Goal: Check status

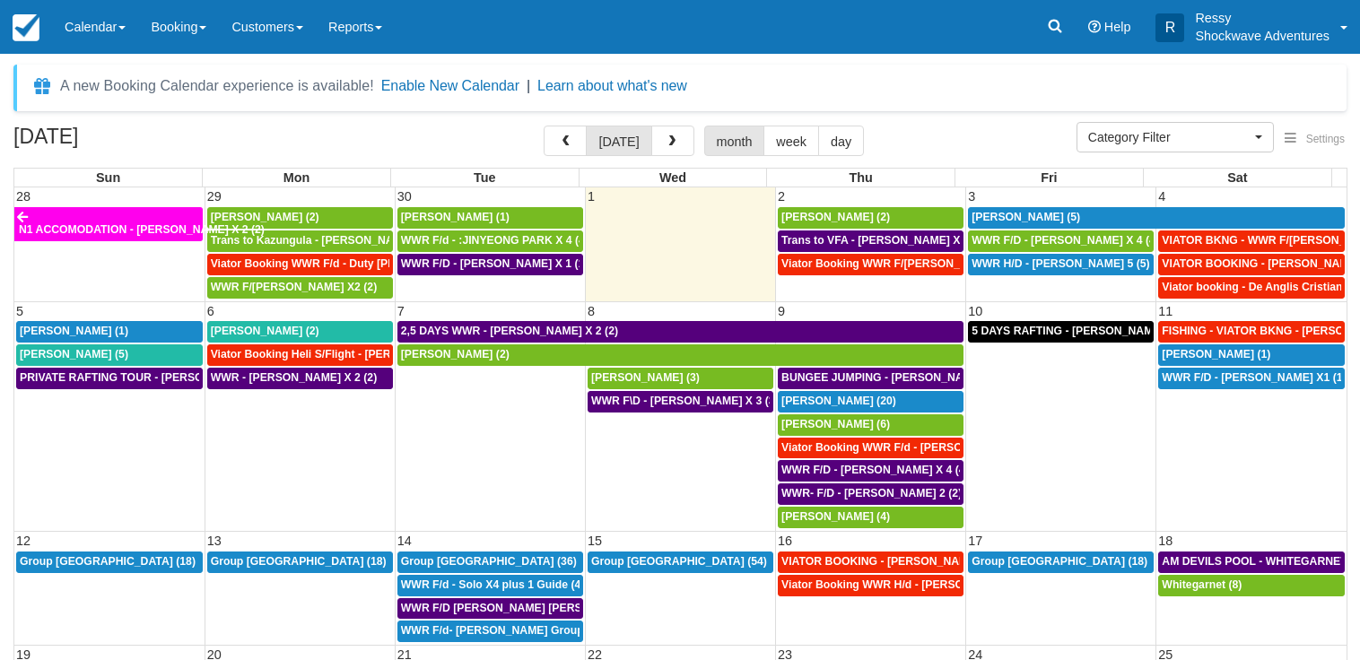
select select
click at [571, 139] on span "button" at bounding box center [565, 141] width 13 height 13
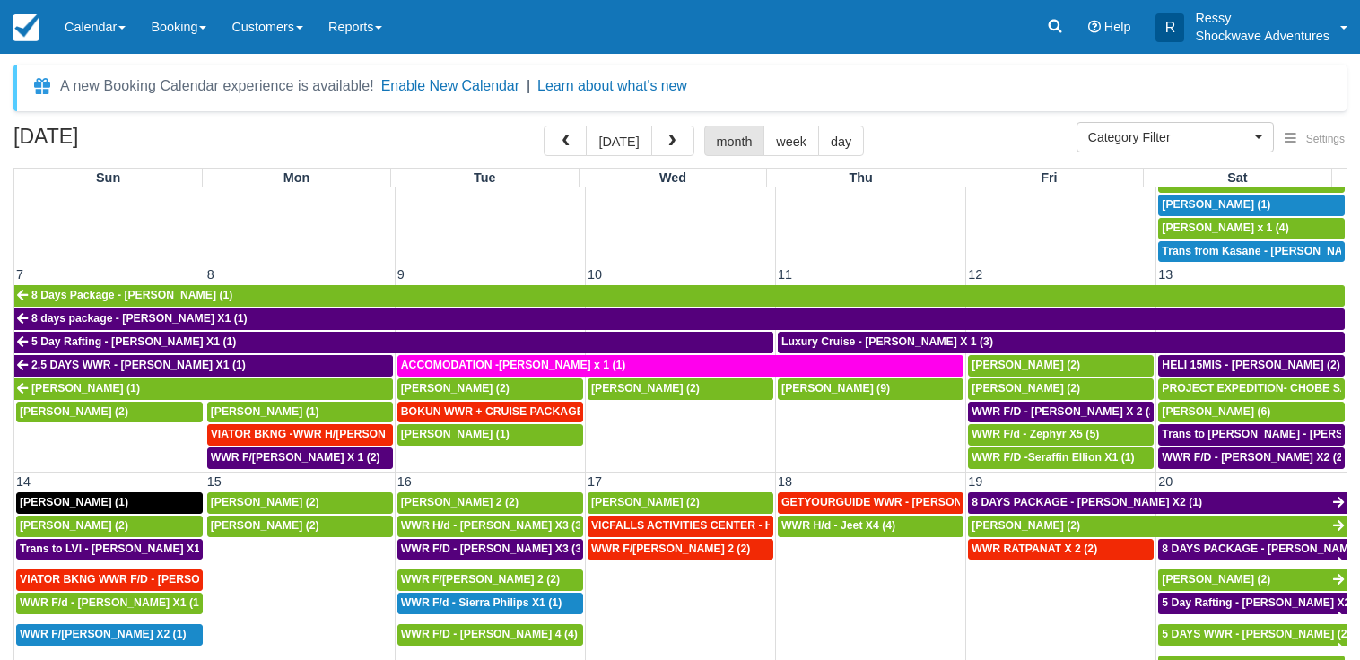
scroll to position [258, 0]
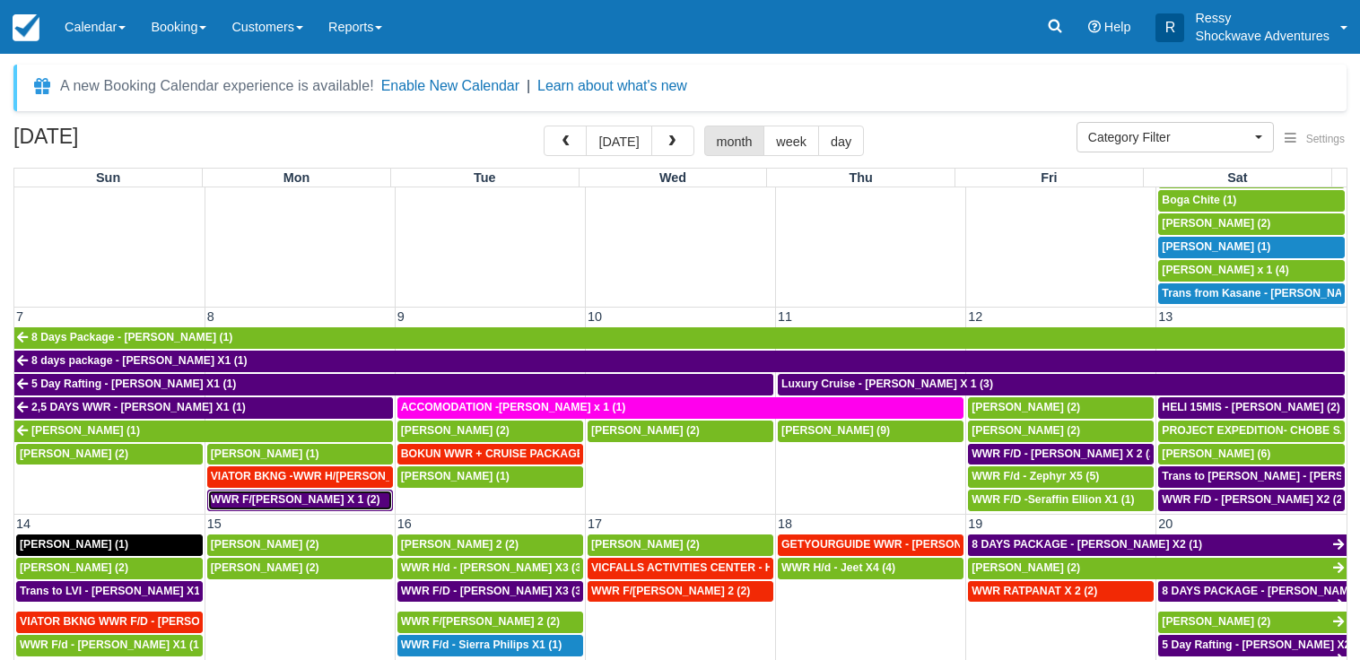
click at [279, 497] on span "WWR F/D - RODNEY CARABATT X 1 (2)" at bounding box center [296, 499] width 170 height 13
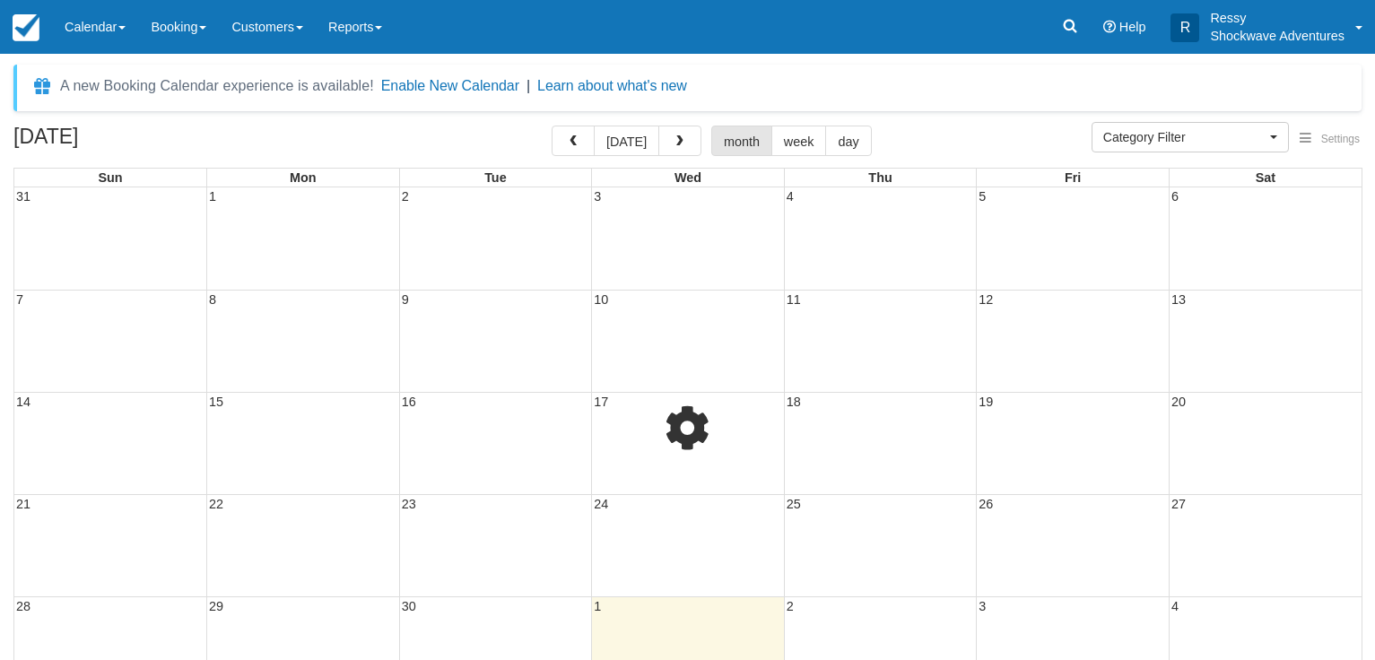
select select
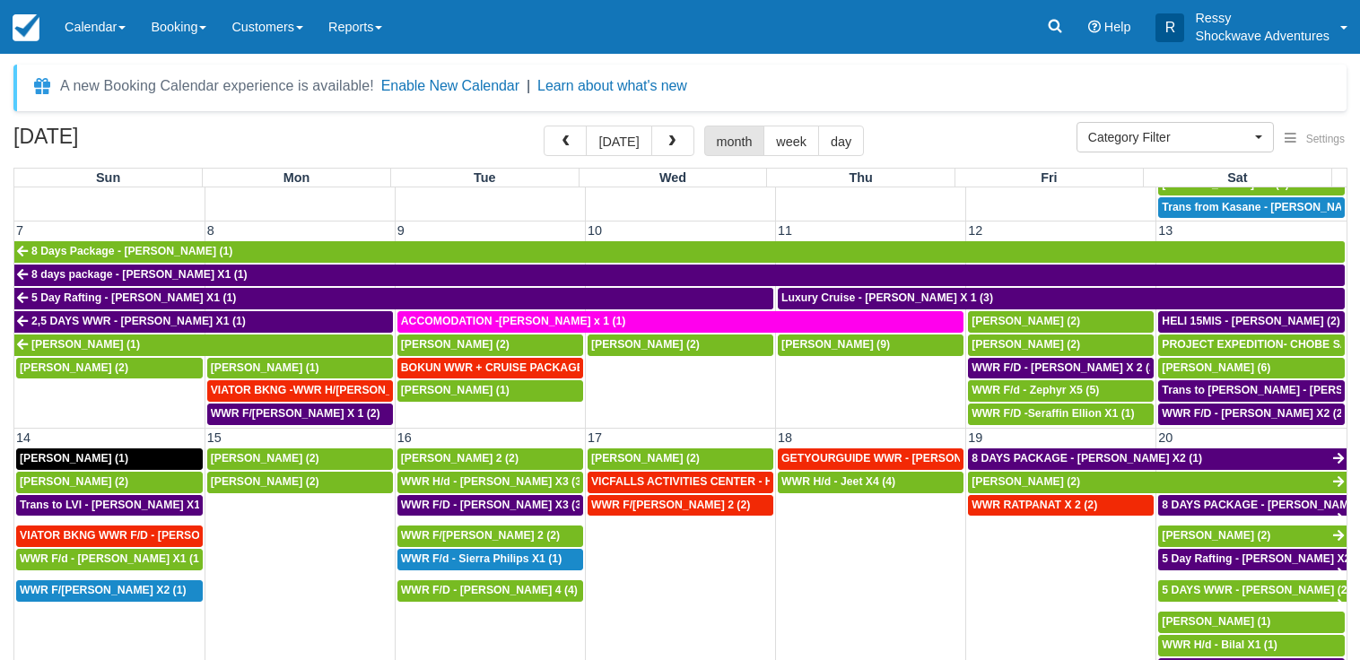
scroll to position [431, 0]
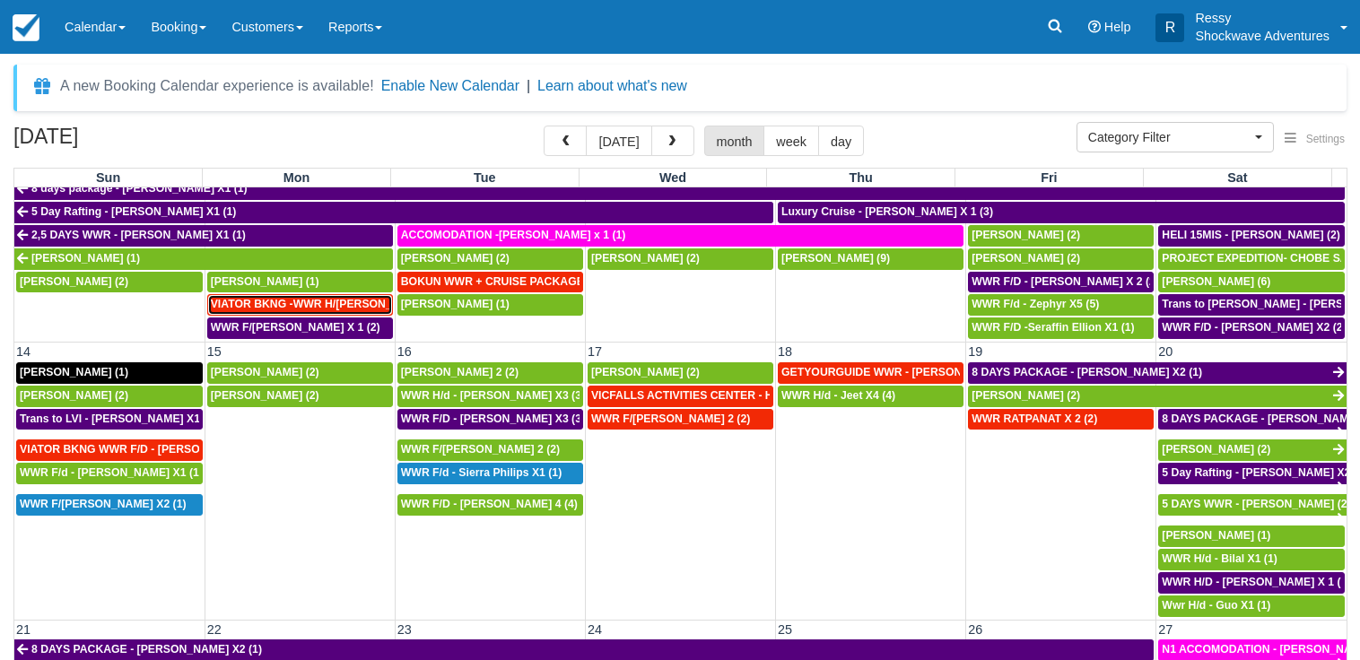
click at [315, 306] on span "VIATOR BKNG -WWR H/D - Kannan, Preeya X 2 (2)" at bounding box center [337, 304] width 253 height 13
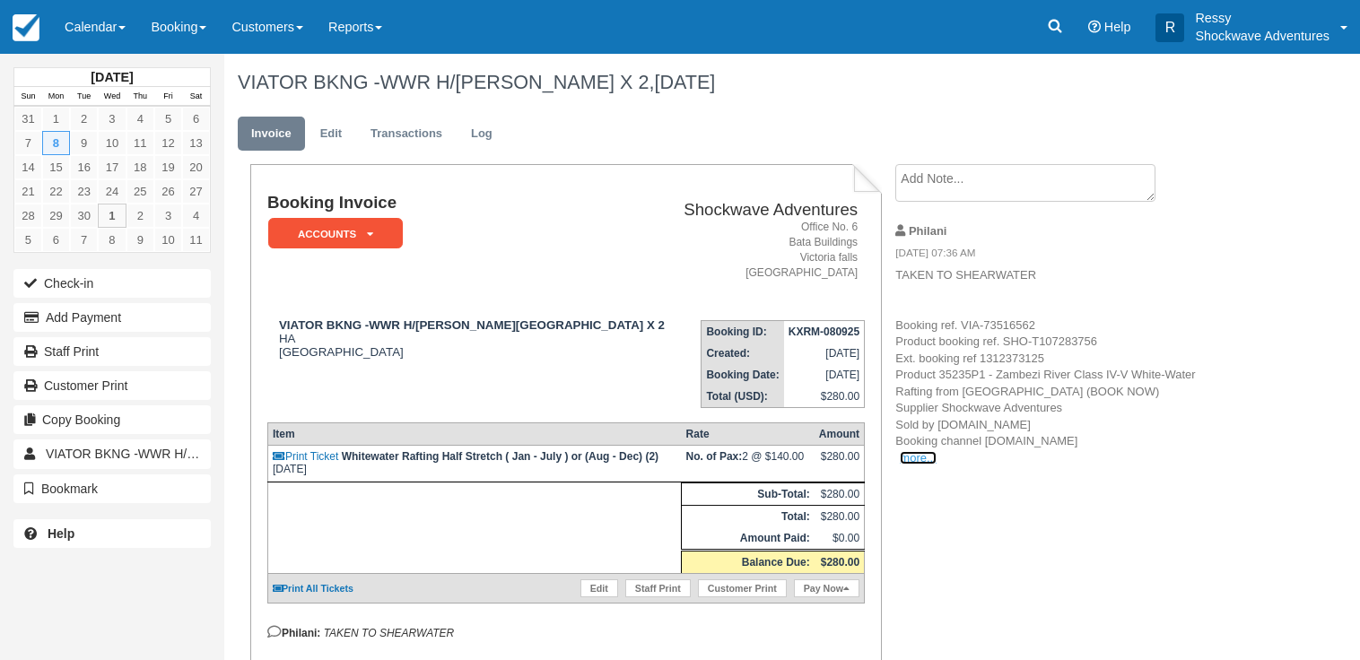
click at [906, 458] on link "more..." at bounding box center [918, 457] width 36 height 13
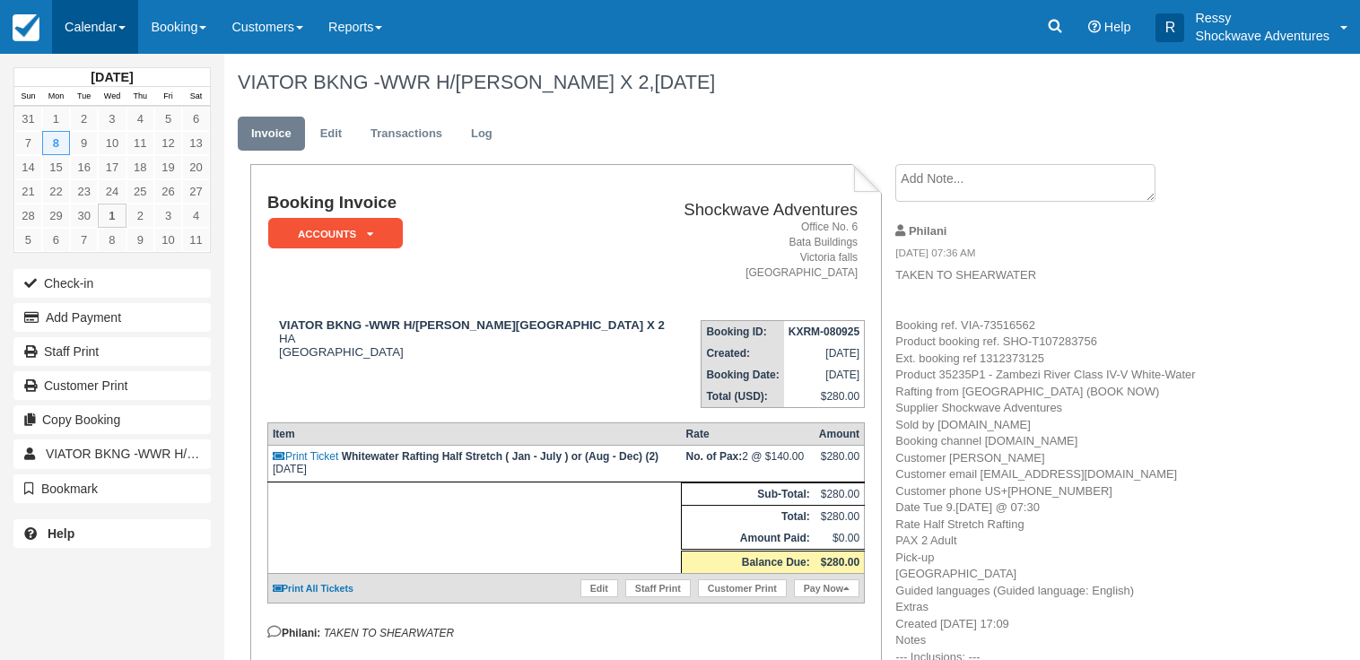
click at [120, 21] on link "Calendar" at bounding box center [95, 27] width 86 height 54
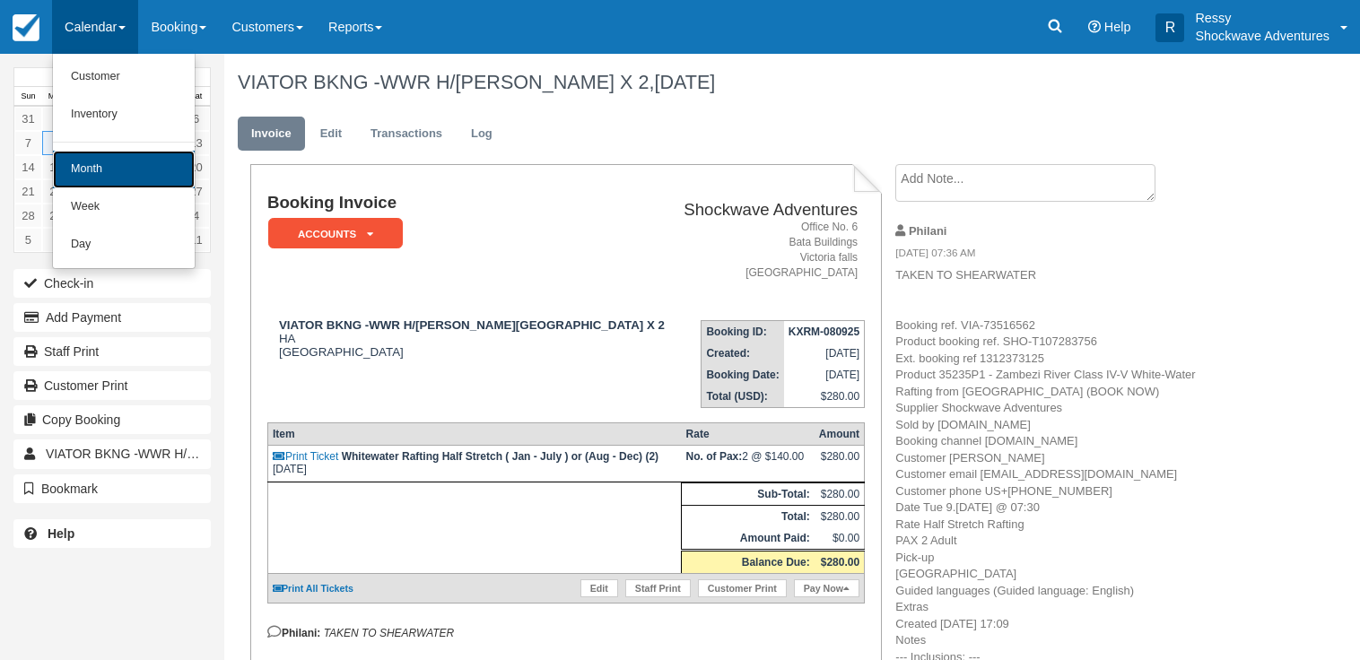
click at [110, 160] on link "Month" at bounding box center [124, 170] width 142 height 38
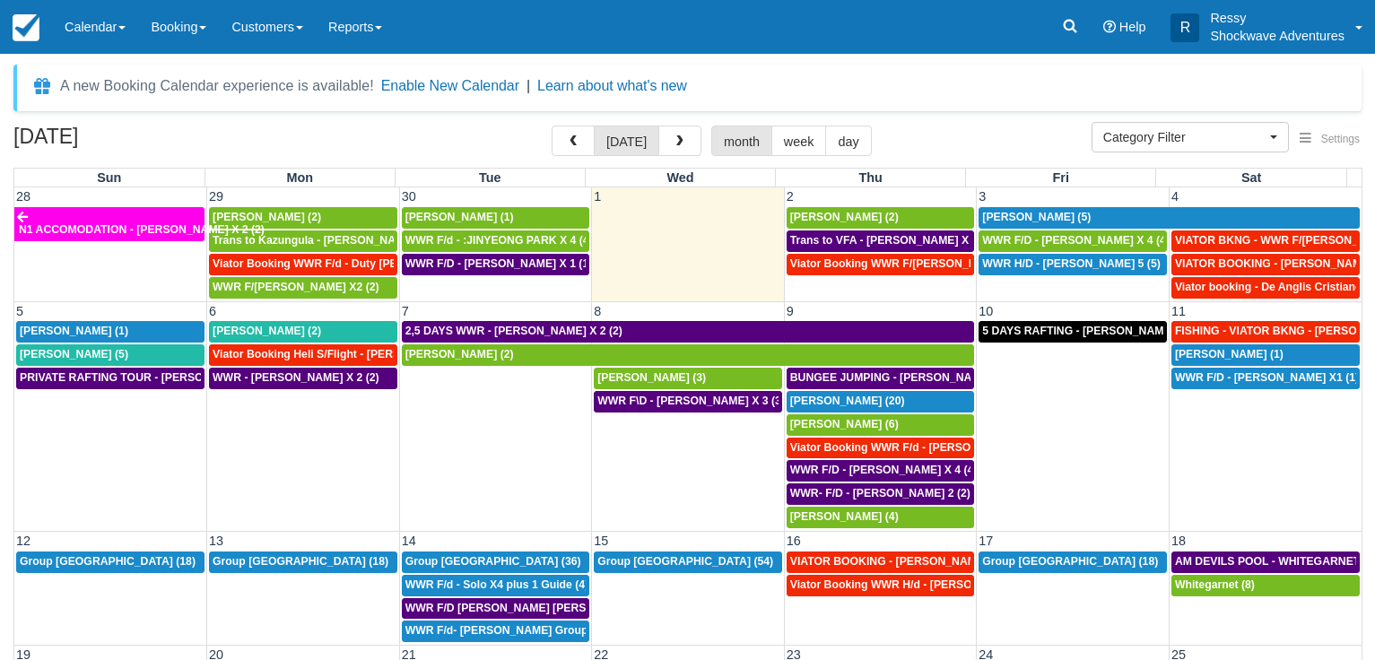
select select
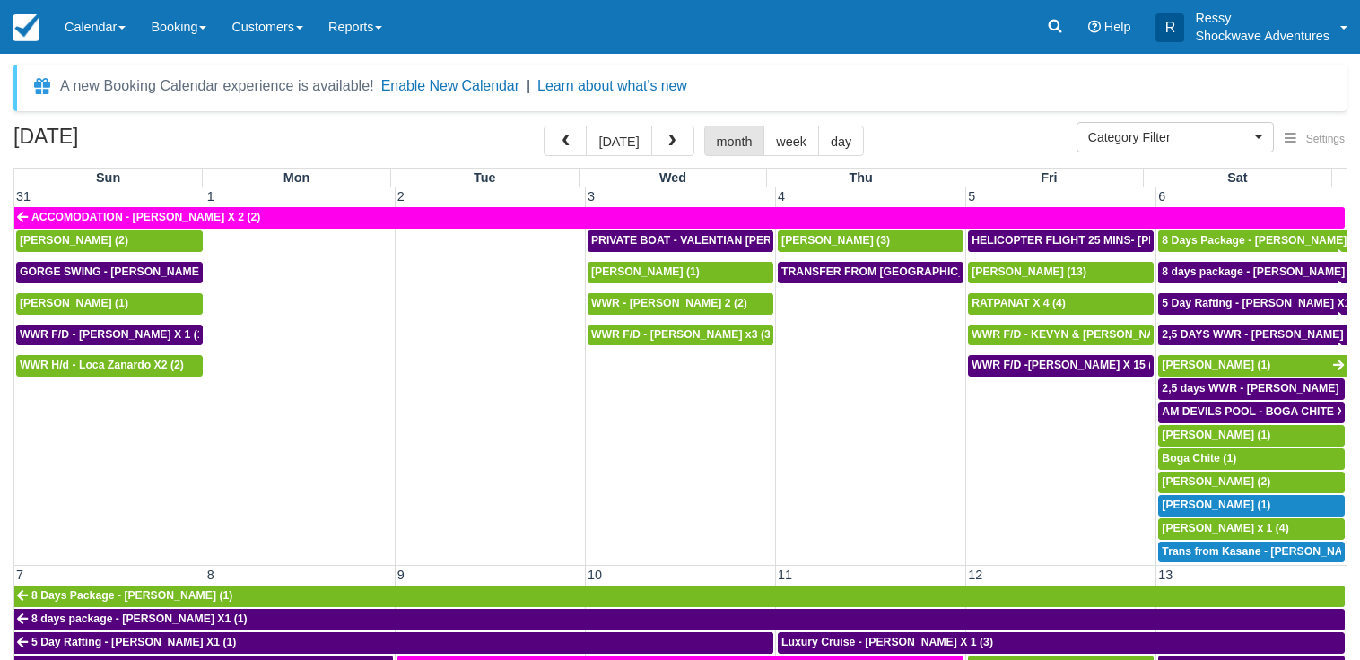
select select
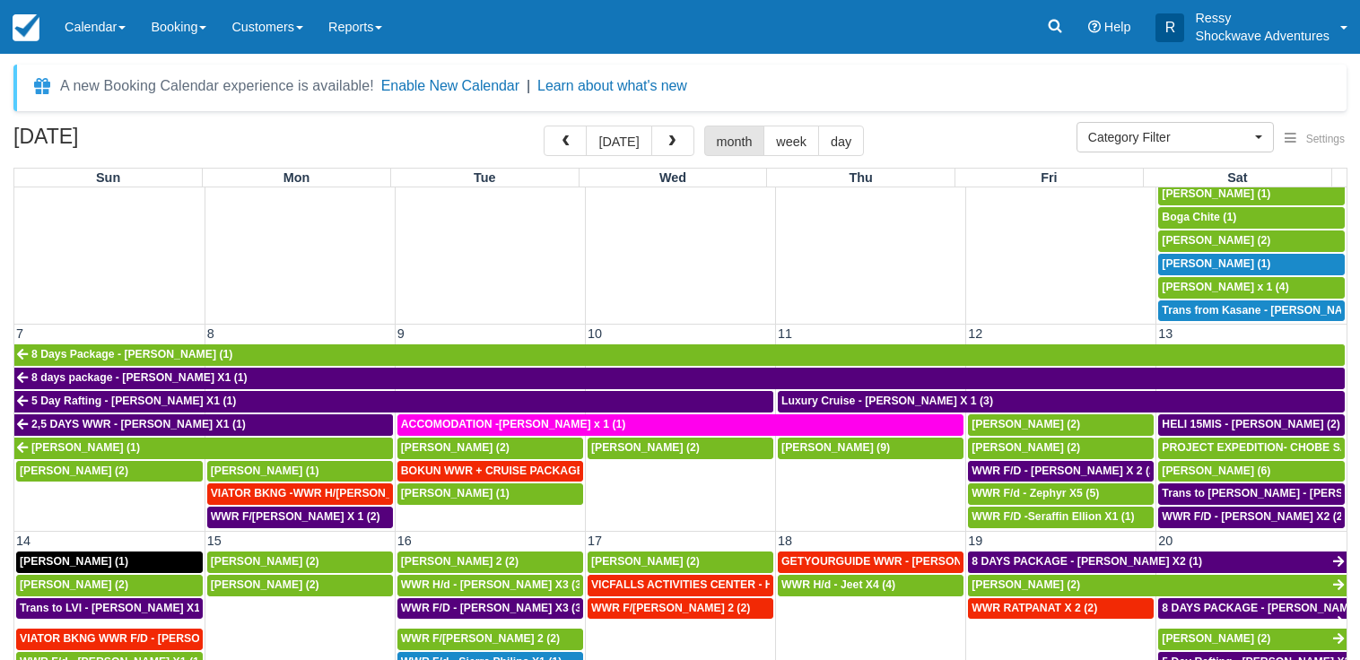
scroll to position [258, 0]
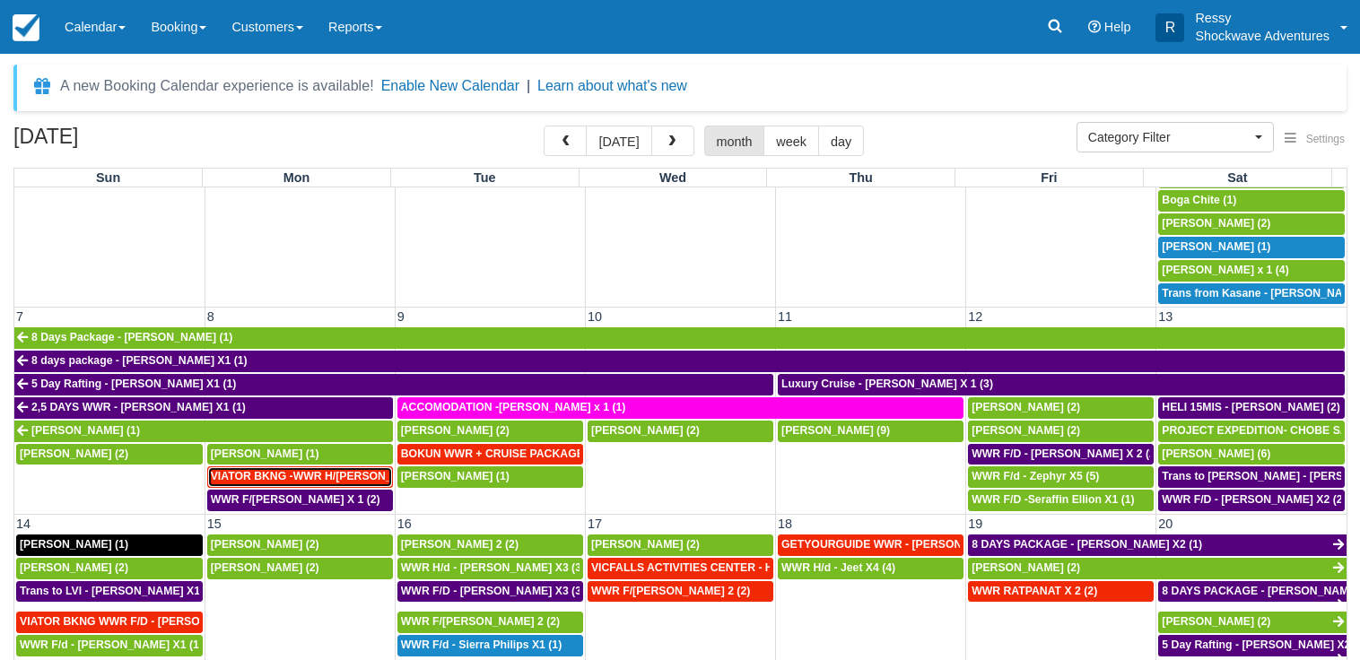
click at [335, 473] on span "VIATOR BKNG -WWR H/D - Kannan, Preeya X 2 (2)" at bounding box center [337, 476] width 253 height 13
